Goal: Task Accomplishment & Management: Complete application form

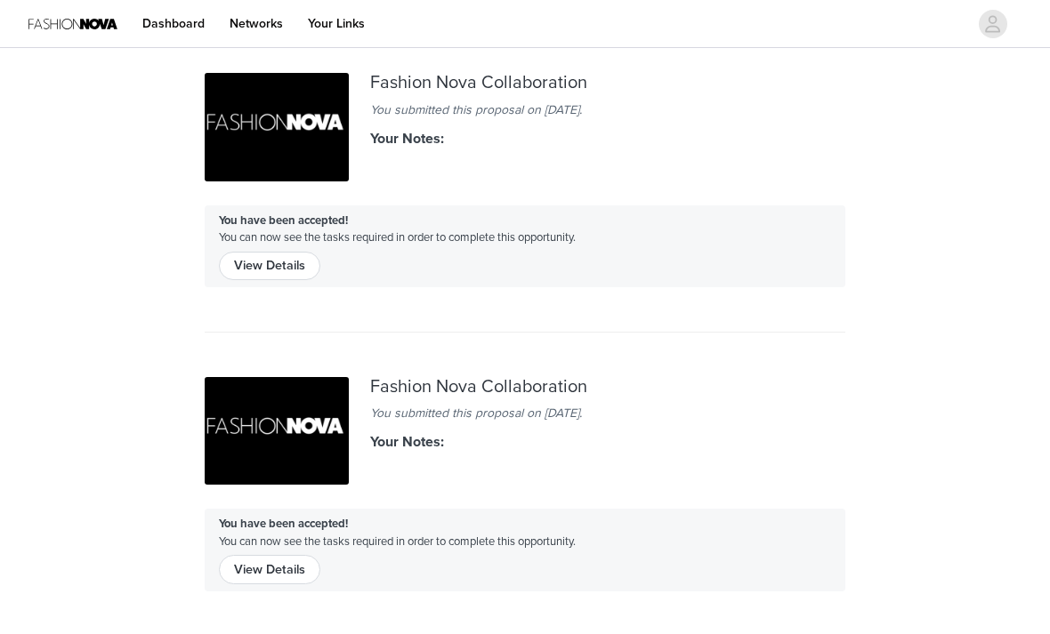
click at [170, 28] on link "Dashboard" at bounding box center [174, 24] width 84 height 40
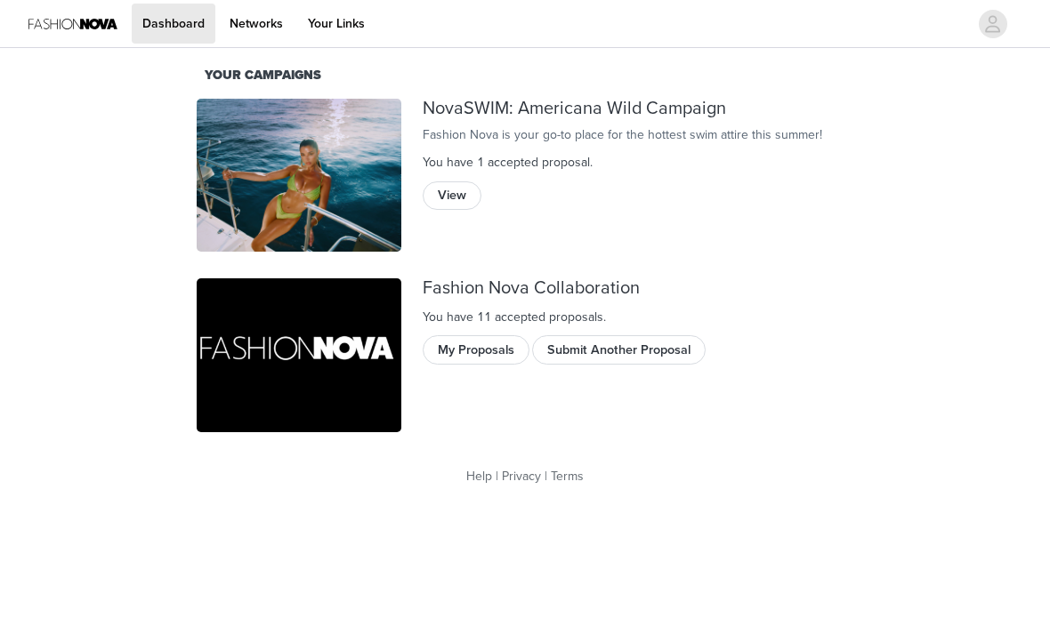
click at [553, 345] on button "Submit Another Proposal" at bounding box center [618, 349] width 173 height 28
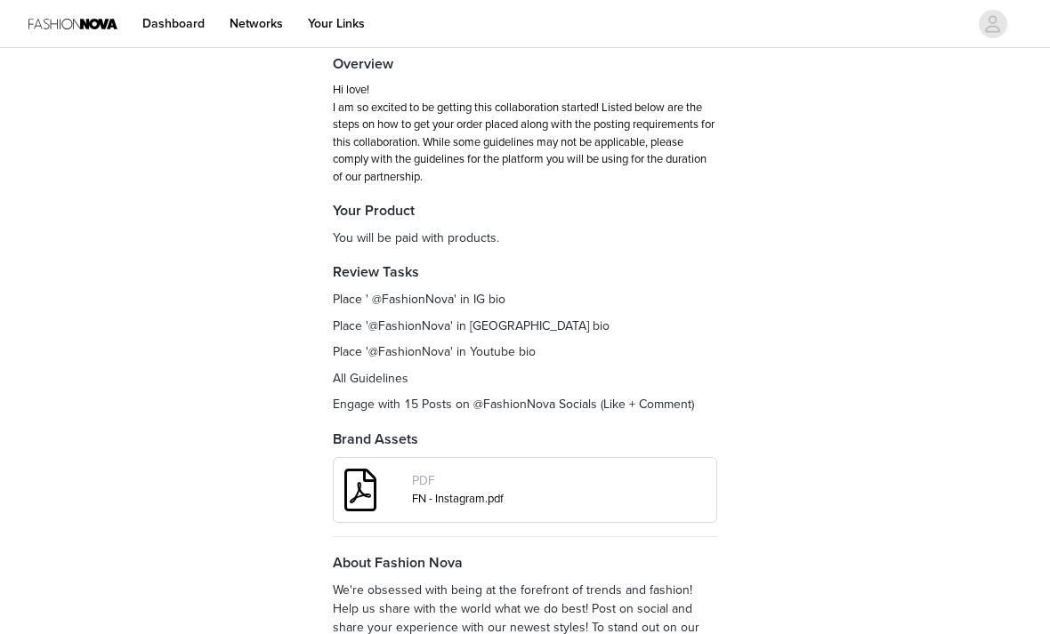
scroll to position [227, 0]
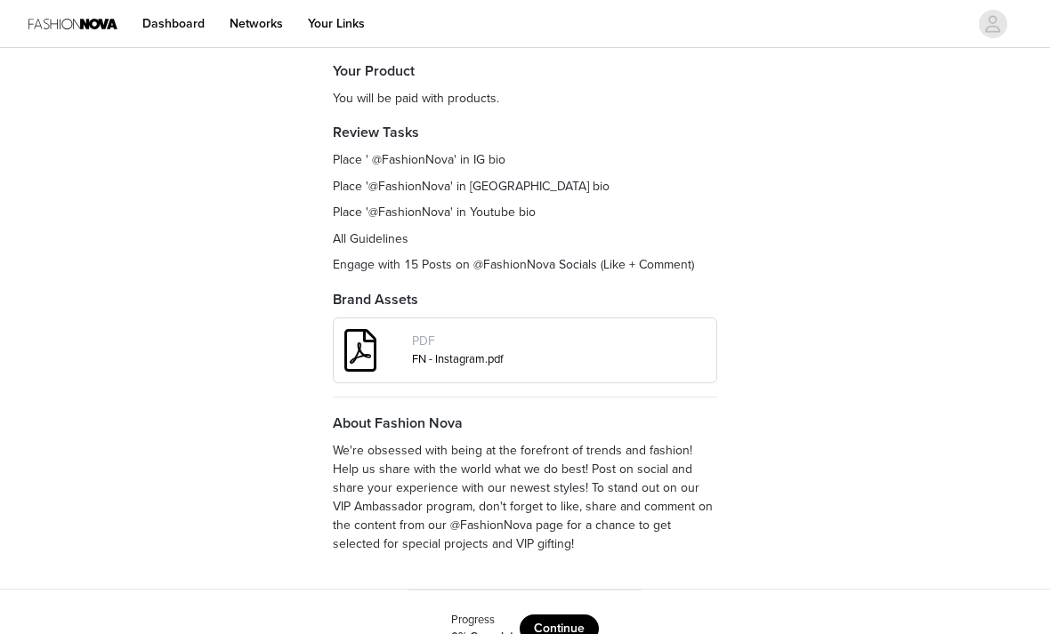
click at [575, 616] on button "Continue" at bounding box center [558, 629] width 79 height 28
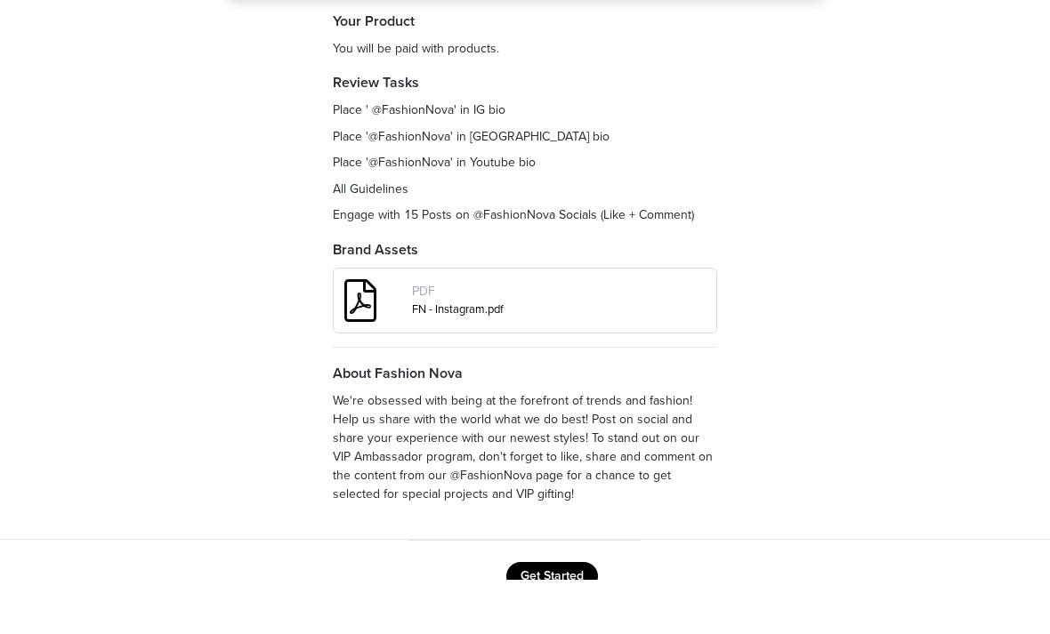
scroll to position [221, 0]
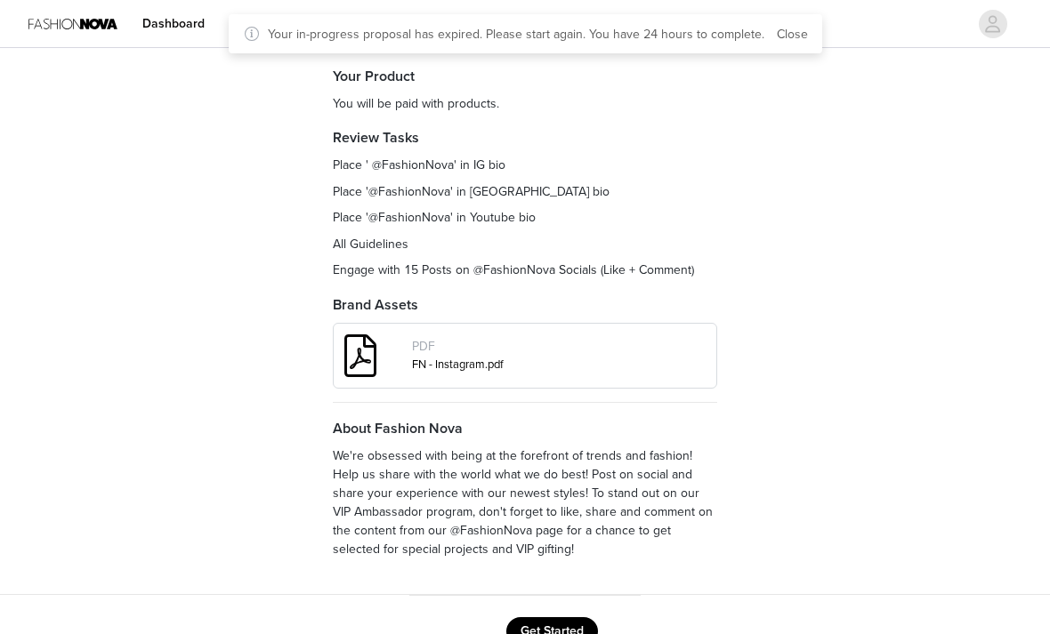
click at [567, 628] on button "Get Started" at bounding box center [552, 631] width 92 height 28
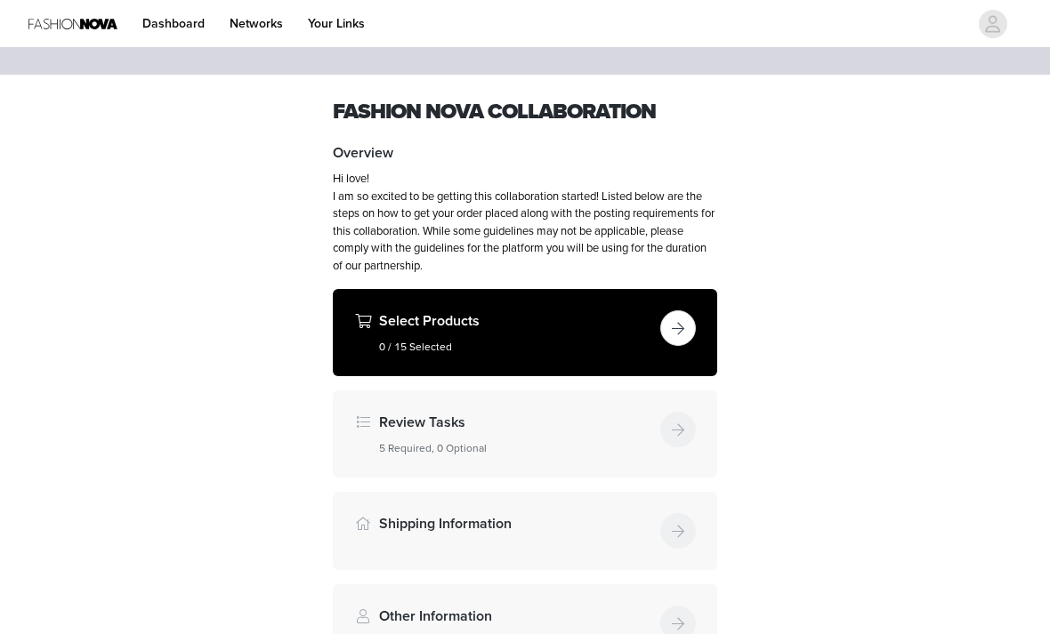
scroll to position [44, 0]
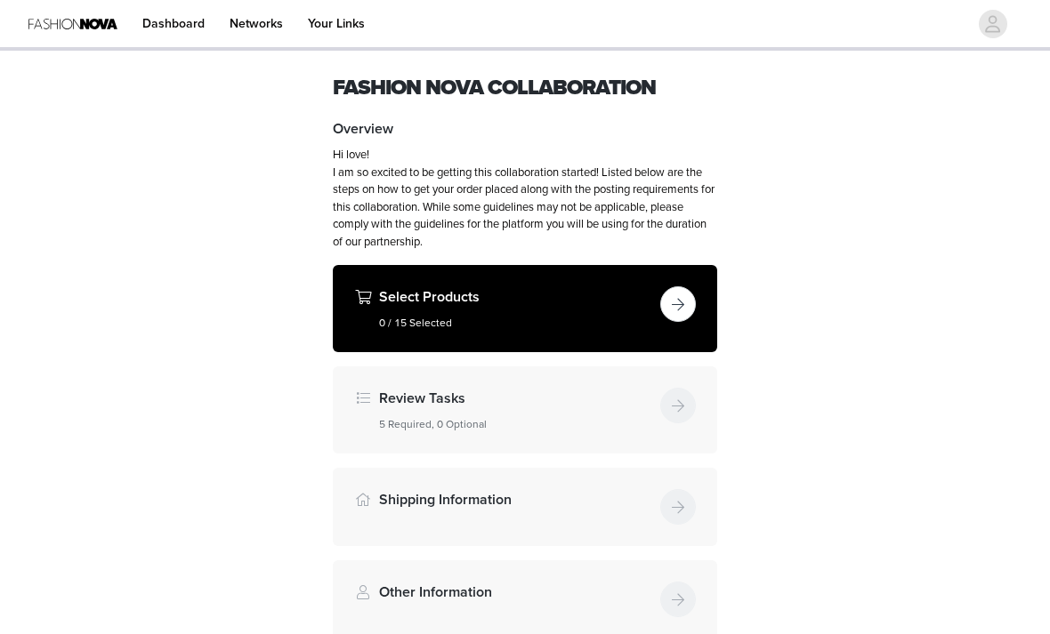
click at [678, 311] on button "button" at bounding box center [678, 304] width 36 height 36
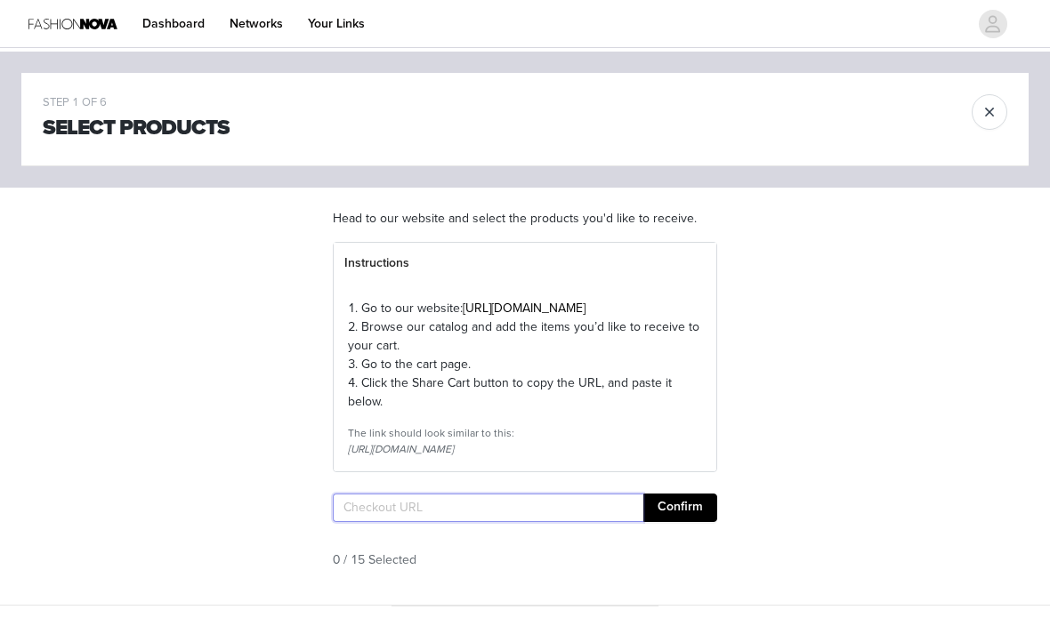
click at [563, 522] on input "text" at bounding box center [488, 508] width 310 height 28
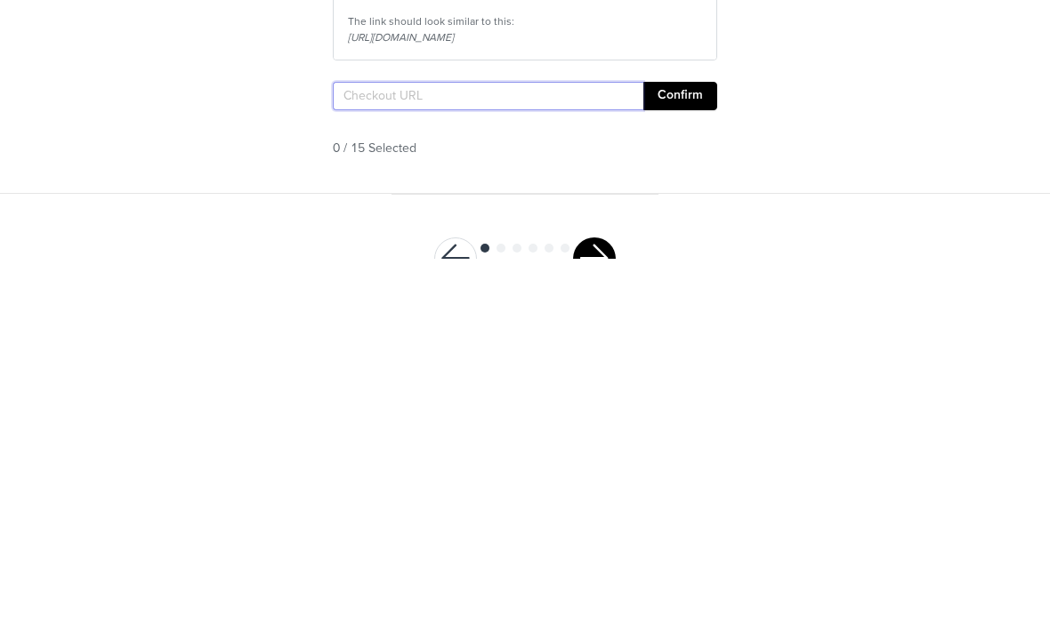
click at [346, 457] on input "text" at bounding box center [488, 471] width 310 height 28
paste input "[URL][DOMAIN_NAME]"
type input "[URL][DOMAIN_NAME]"
click at [701, 457] on button "Confirm" at bounding box center [680, 471] width 74 height 28
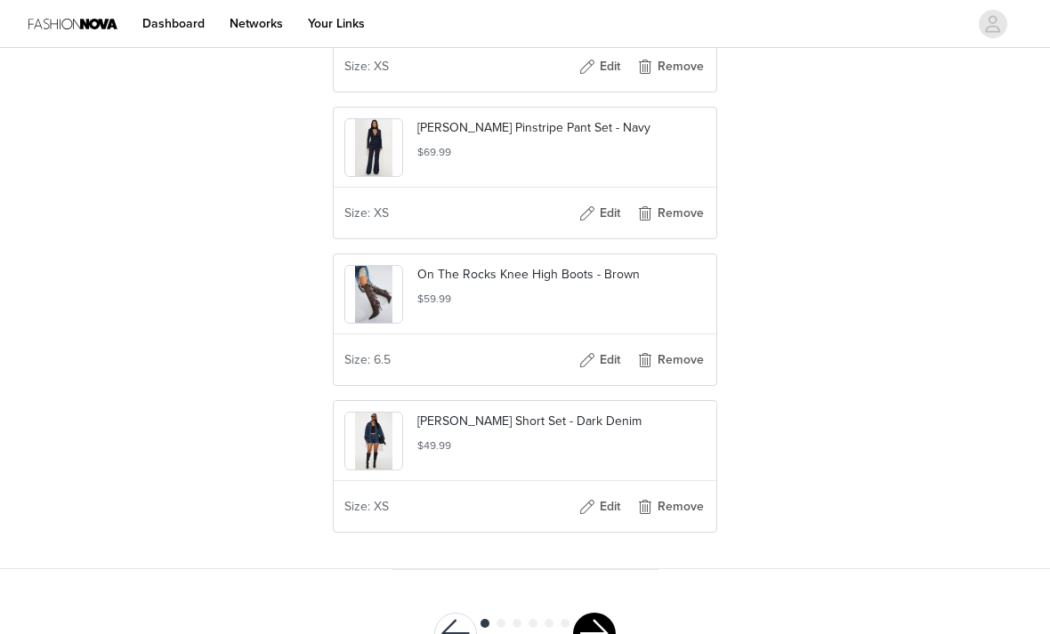
scroll to position [2283, 0]
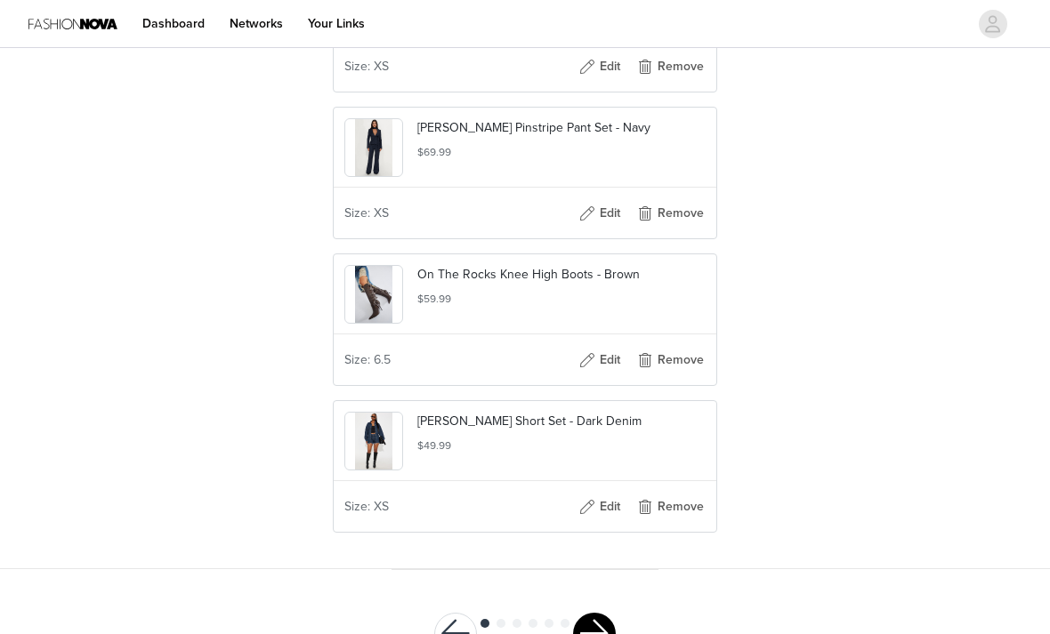
scroll to position [2243, 0]
click at [610, 633] on button "button" at bounding box center [594, 634] width 43 height 43
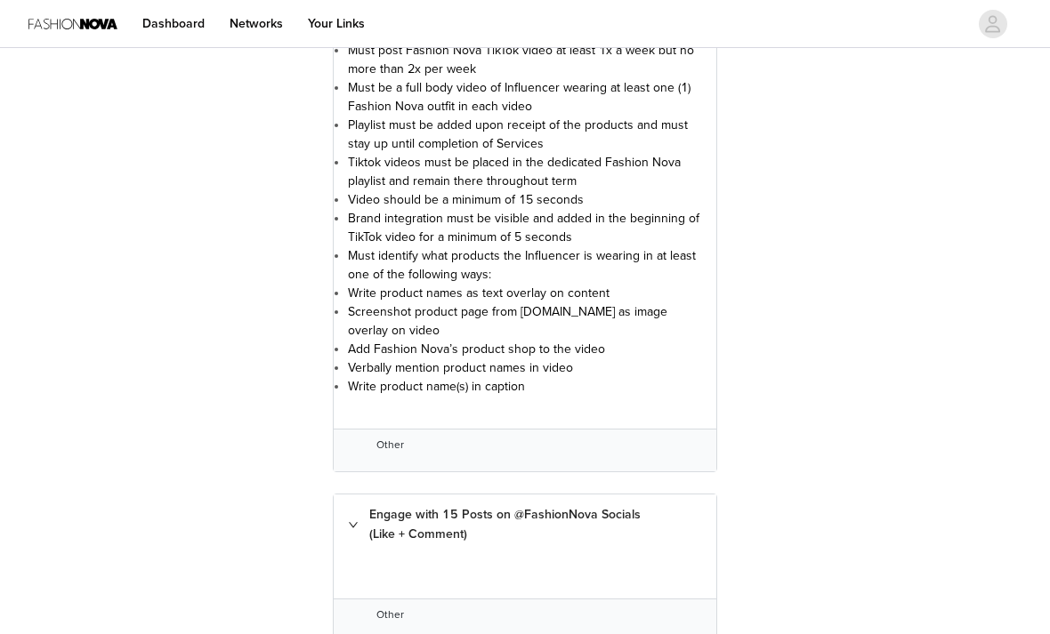
scroll to position [3288, 0]
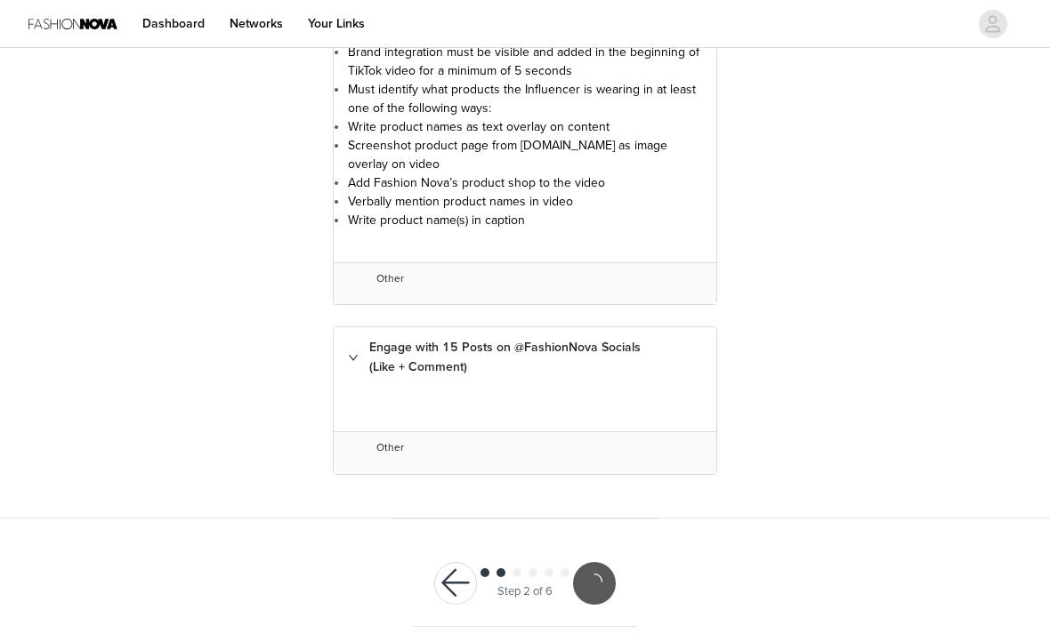
scroll to position [3222, 0]
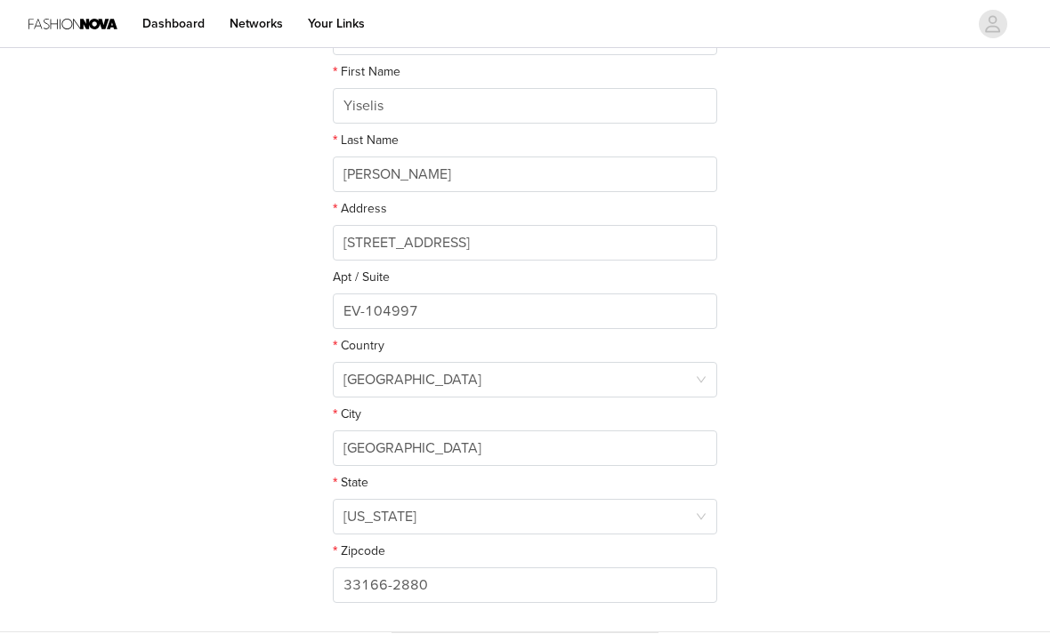
scroll to position [410, 0]
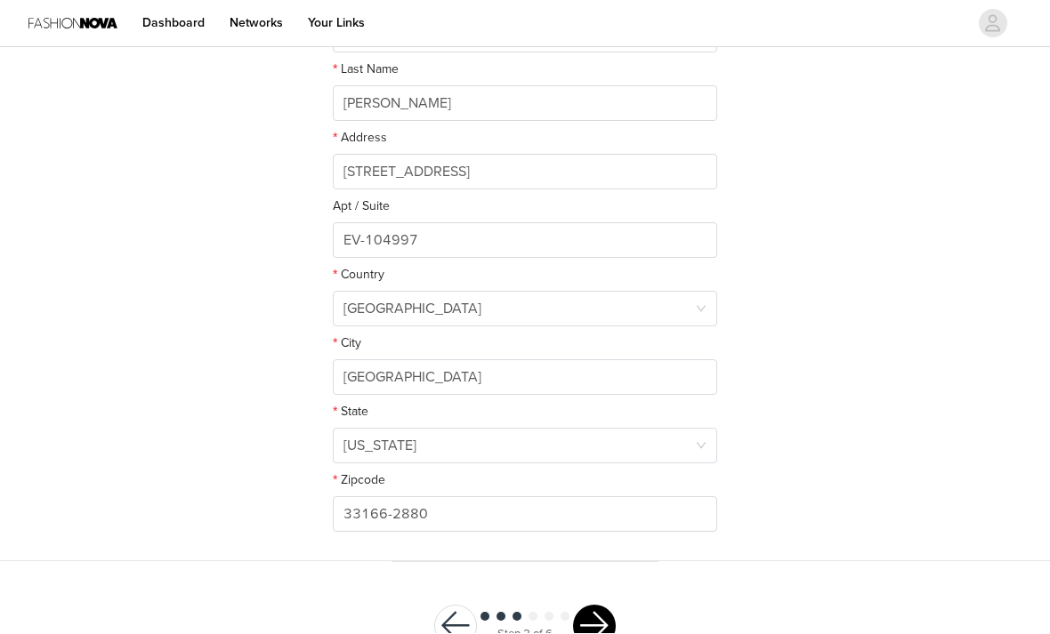
click at [601, 633] on button "button" at bounding box center [594, 627] width 43 height 43
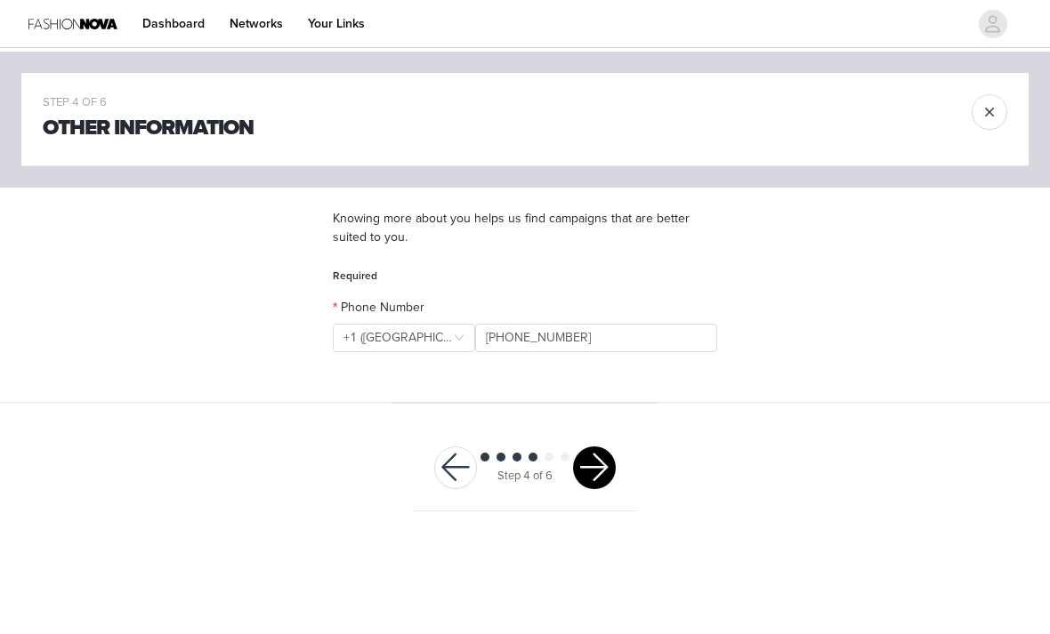
click at [609, 474] on button "button" at bounding box center [594, 468] width 43 height 43
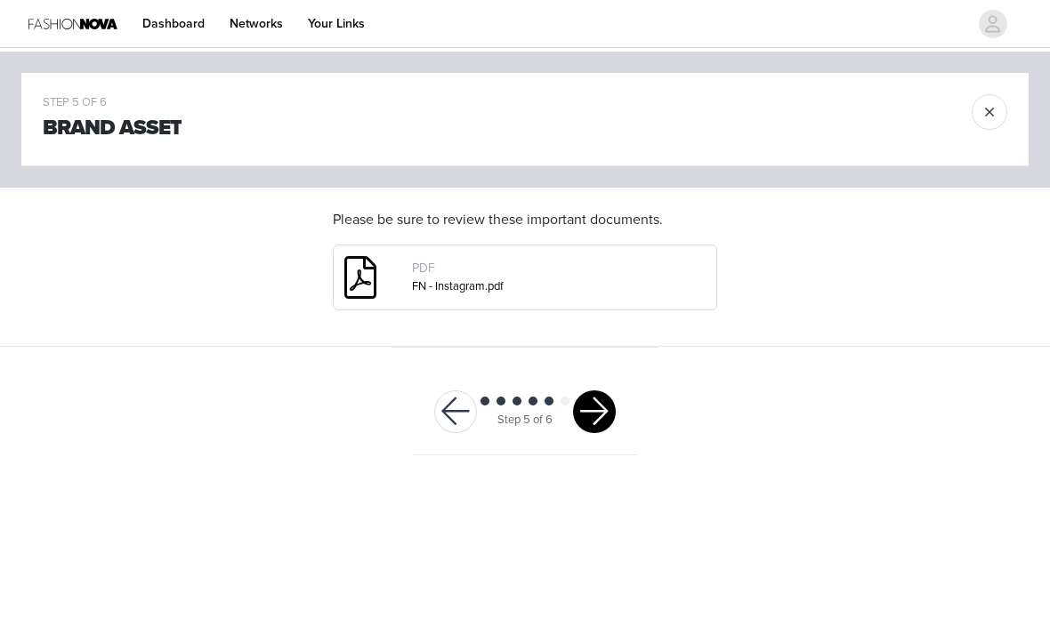
click at [605, 425] on button "button" at bounding box center [594, 411] width 43 height 43
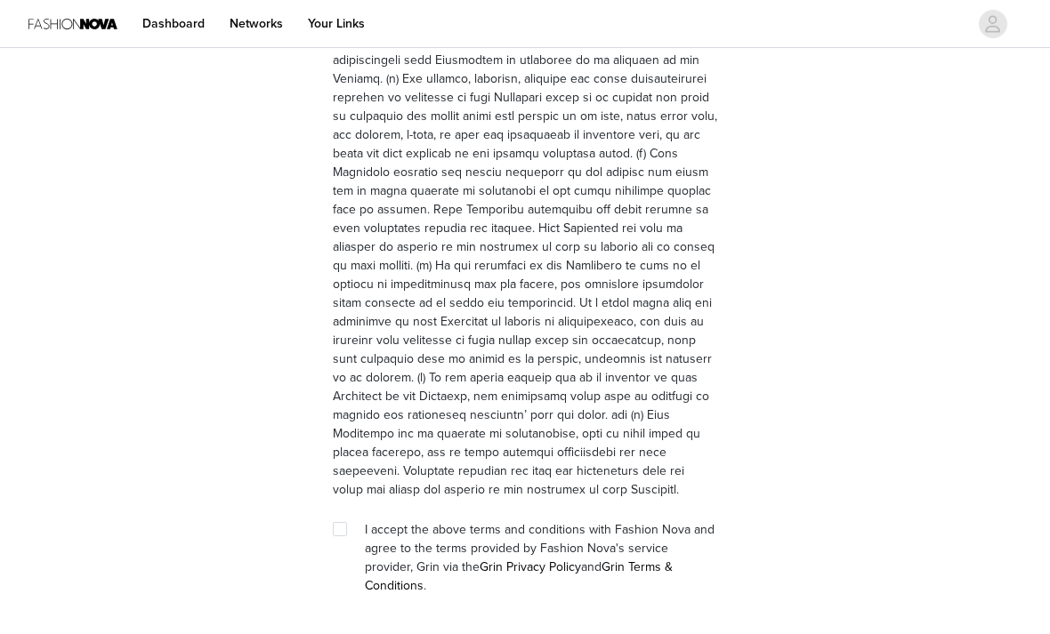
scroll to position [4868, 0]
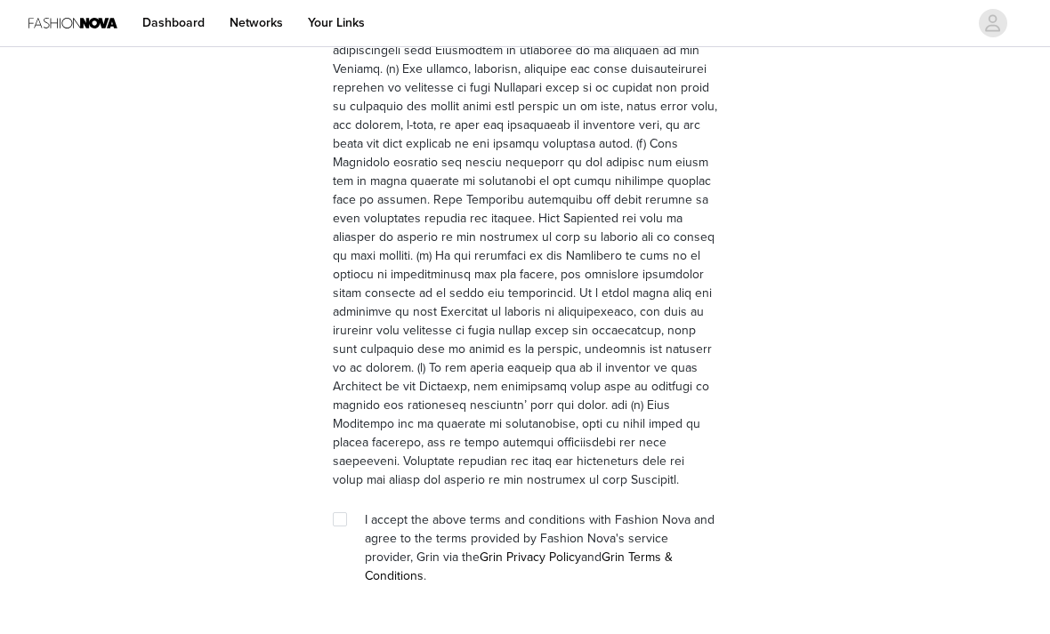
click at [341, 513] on input "checkbox" at bounding box center [339, 519] width 12 height 12
checkbox input "true"
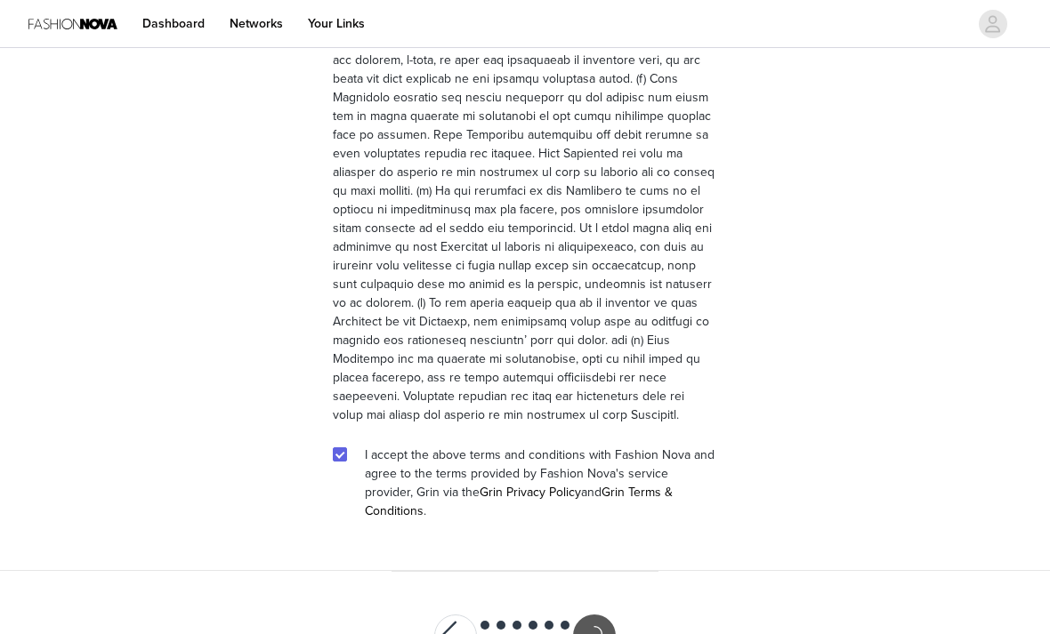
scroll to position [4802, 0]
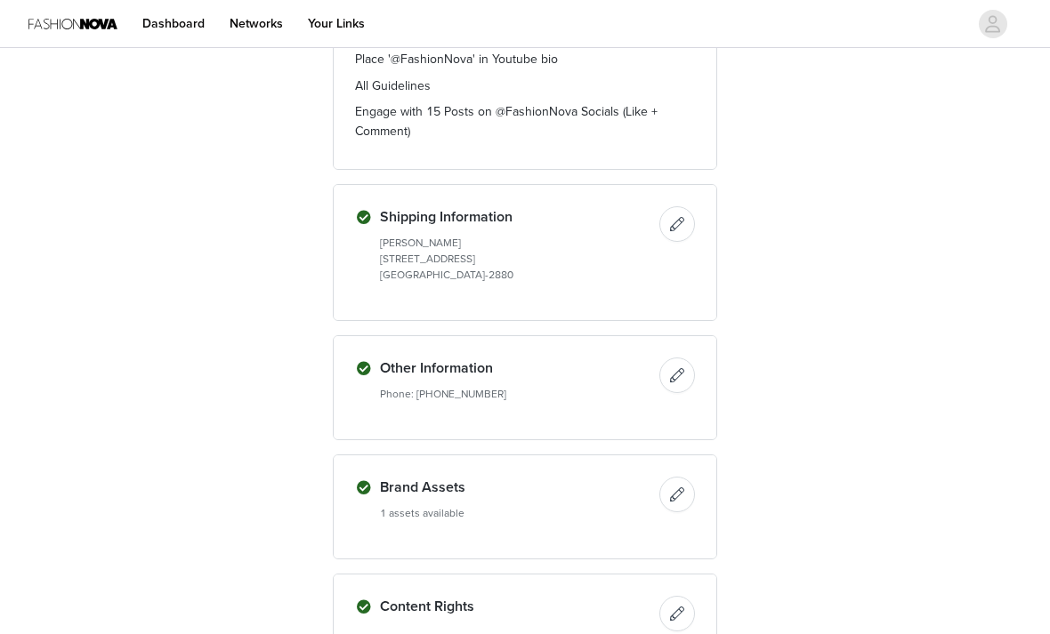
scroll to position [1598, 0]
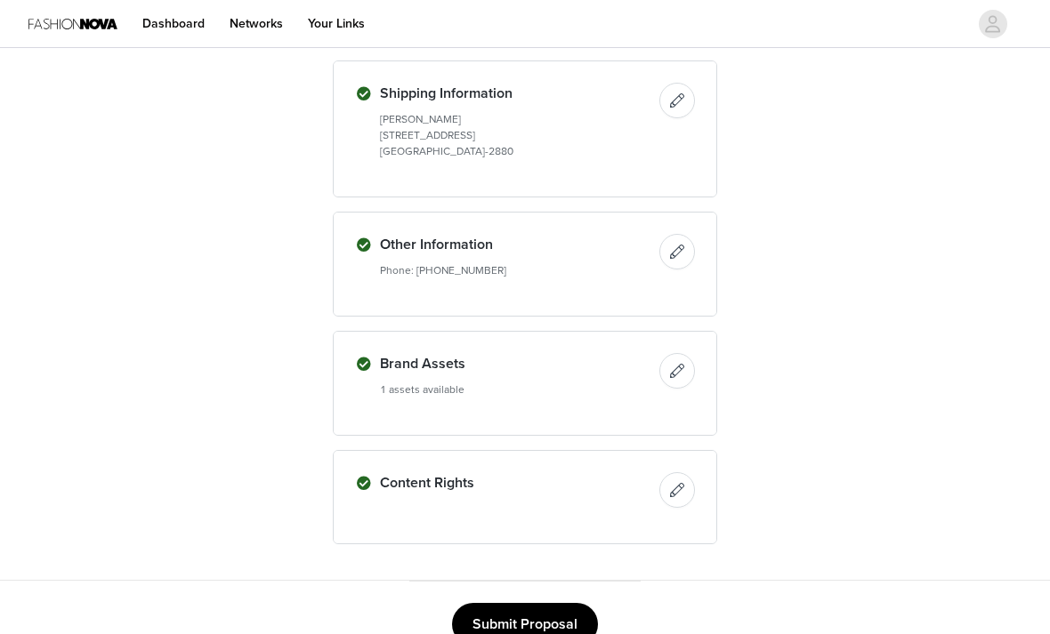
click at [555, 627] on button "Submit Proposal" at bounding box center [525, 624] width 146 height 43
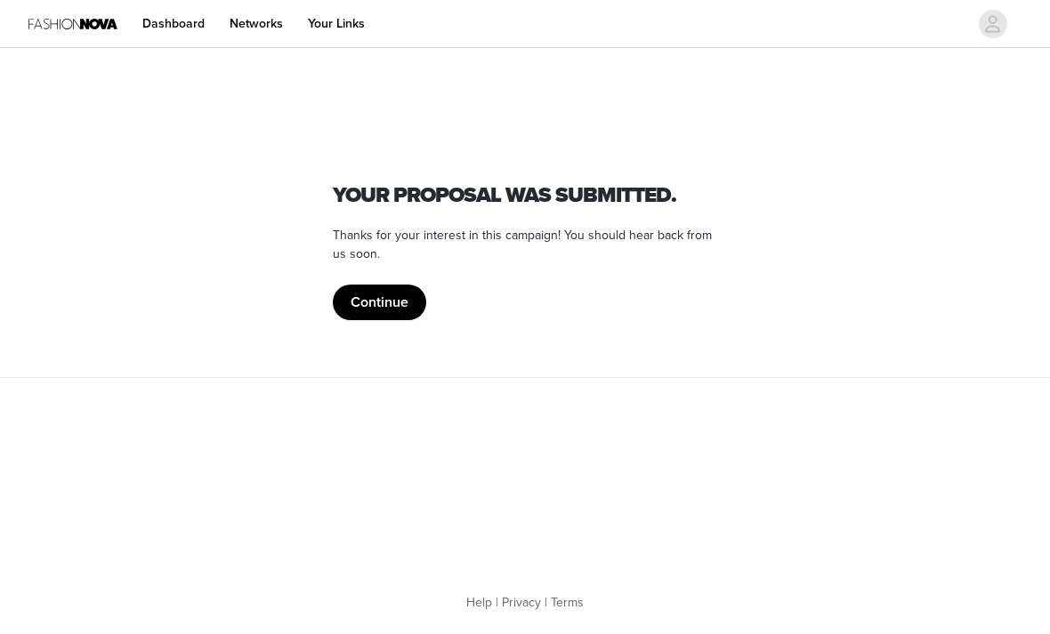
scroll to position [0, 0]
